Goal: Task Accomplishment & Management: Manage account settings

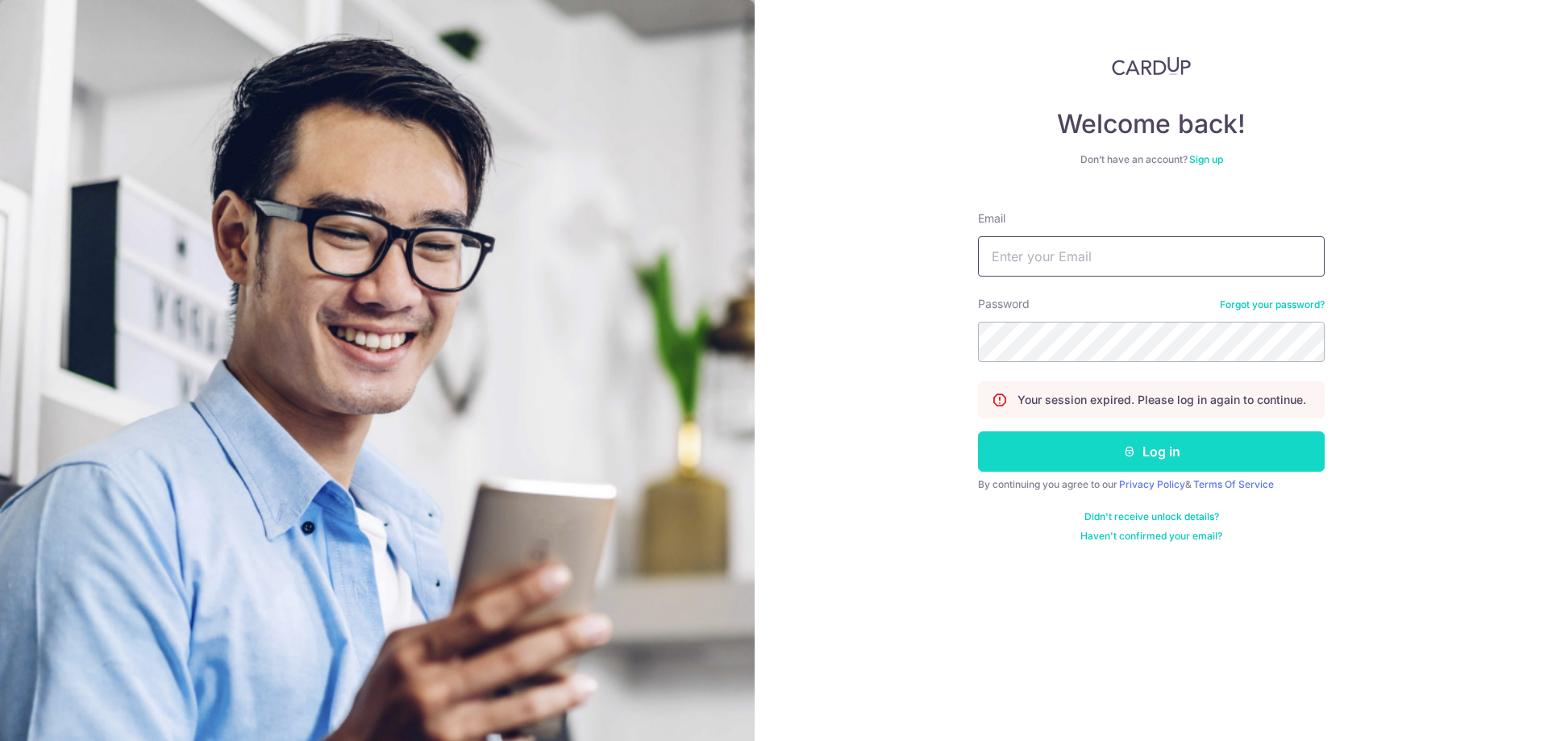
type input "[EMAIL_ADDRESS][DOMAIN_NAME]"
click at [1092, 457] on button "Log in" at bounding box center [1151, 451] width 347 height 40
